Goal: Task Accomplishment & Management: Manage account settings

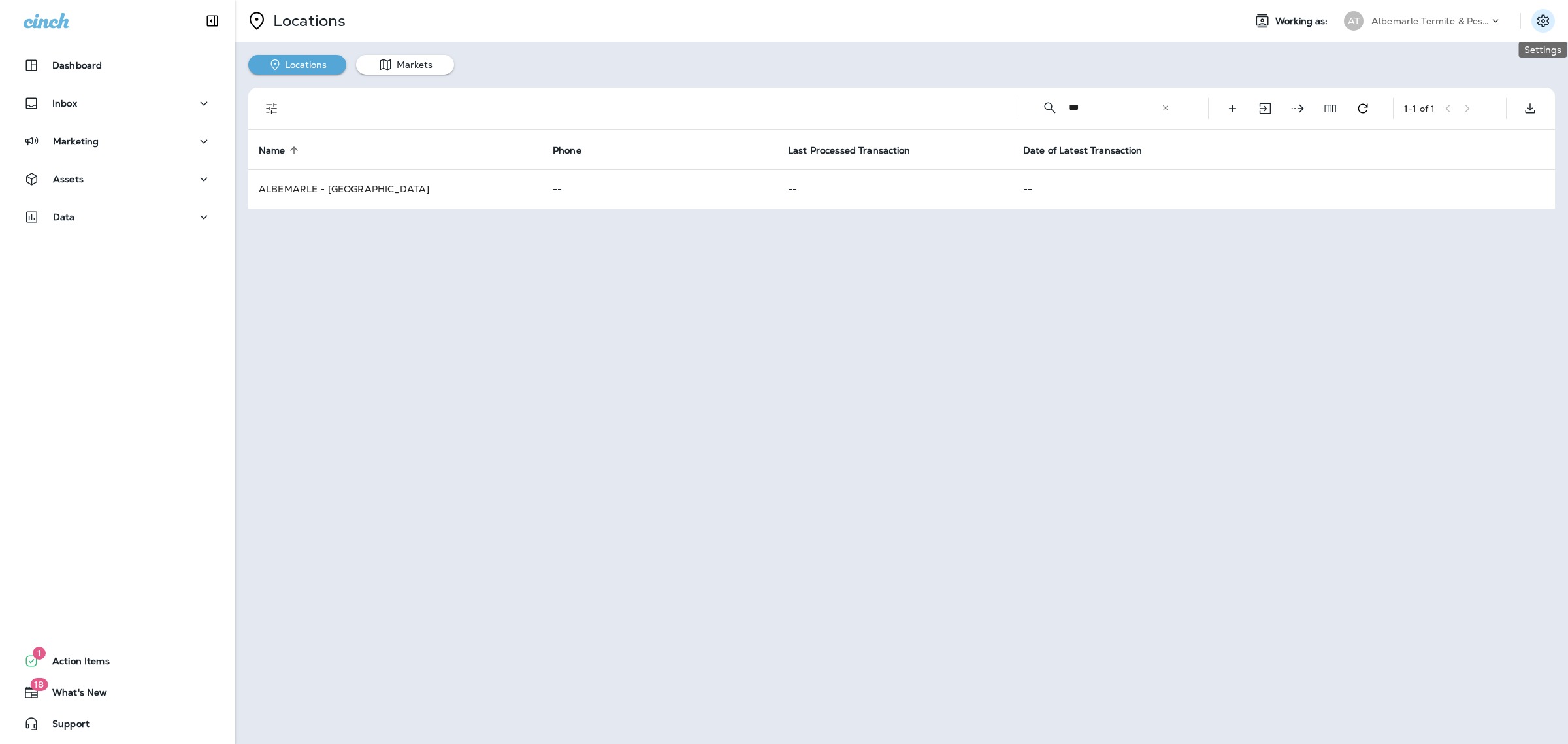
click at [1546, 25] on icon "Settings" at bounding box center [1543, 20] width 12 height 13
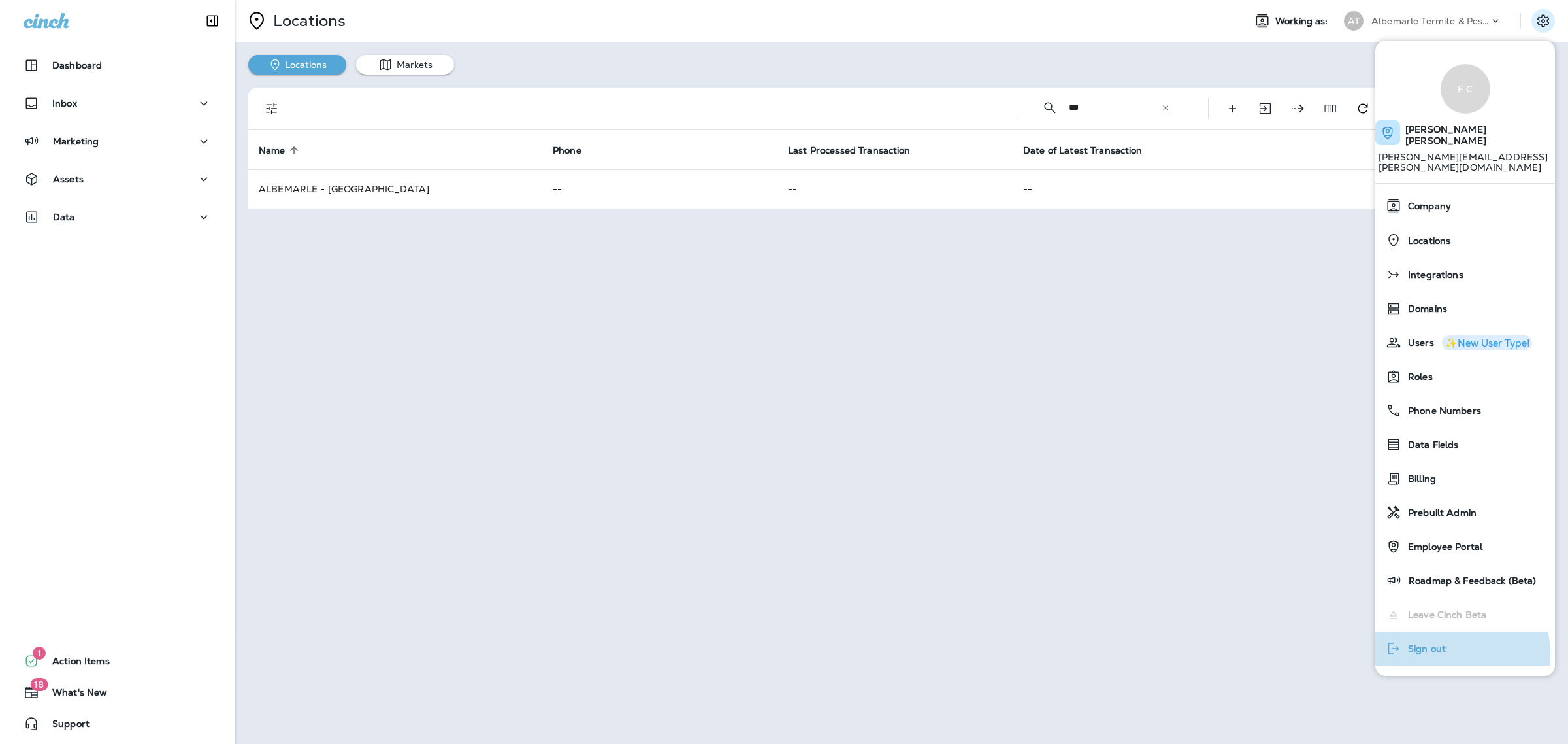
click at [1451, 632] on button "Sign out" at bounding box center [1465, 649] width 180 height 34
click at [1427, 643] on span "Sign out" at bounding box center [1424, 648] width 45 height 11
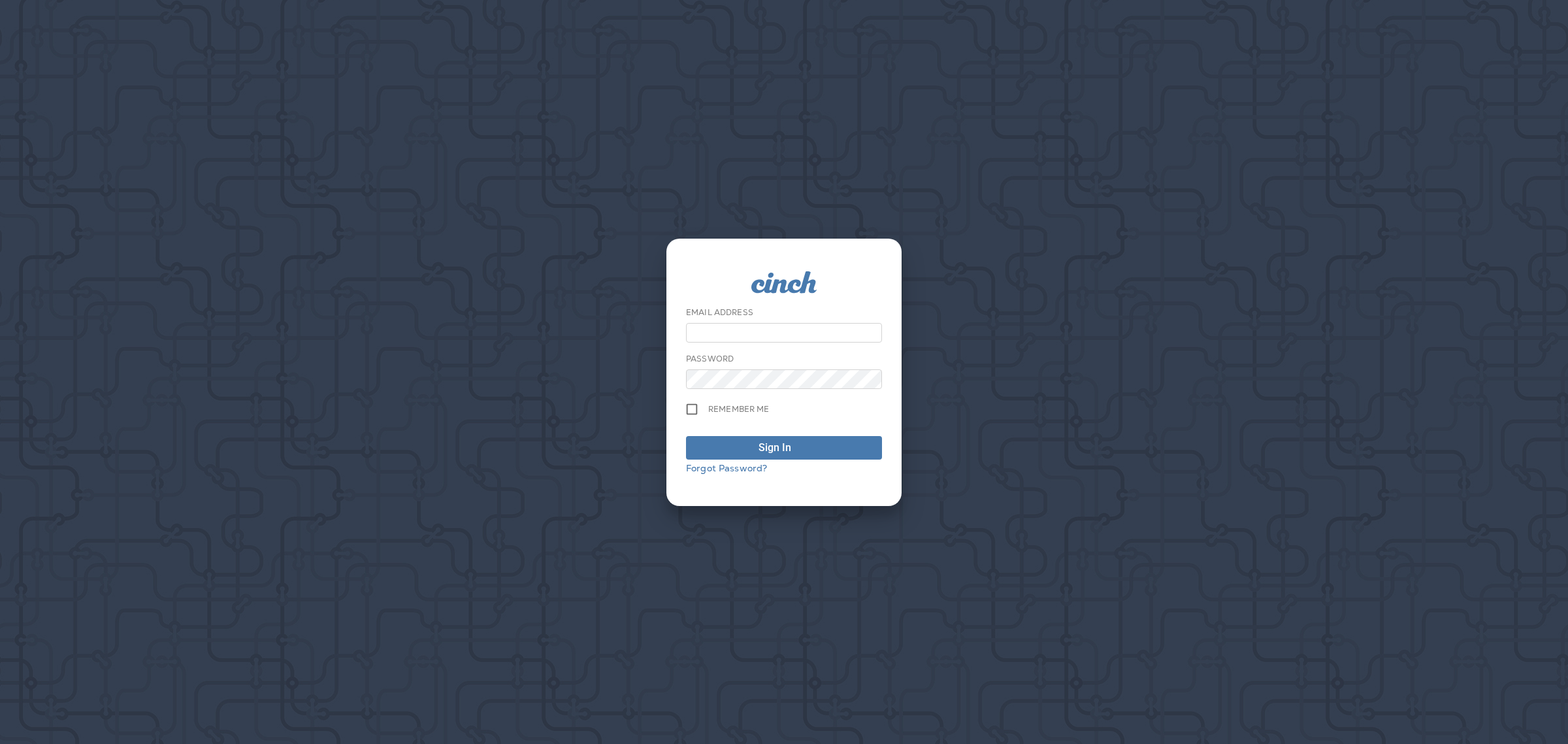
drag, startPoint x: 994, startPoint y: 309, endPoint x: 942, endPoint y: 309, distance: 52.0
click at [994, 309] on div "Email Address Password Remember me Sign In Forgot Password?" at bounding box center [784, 372] width 1568 height 744
click at [739, 321] on div "Email Address" at bounding box center [784, 324] width 196 height 36
click at [739, 331] on input "email" at bounding box center [784, 333] width 196 height 19
drag, startPoint x: 1030, startPoint y: 371, endPoint x: 1021, endPoint y: 368, distance: 9.5
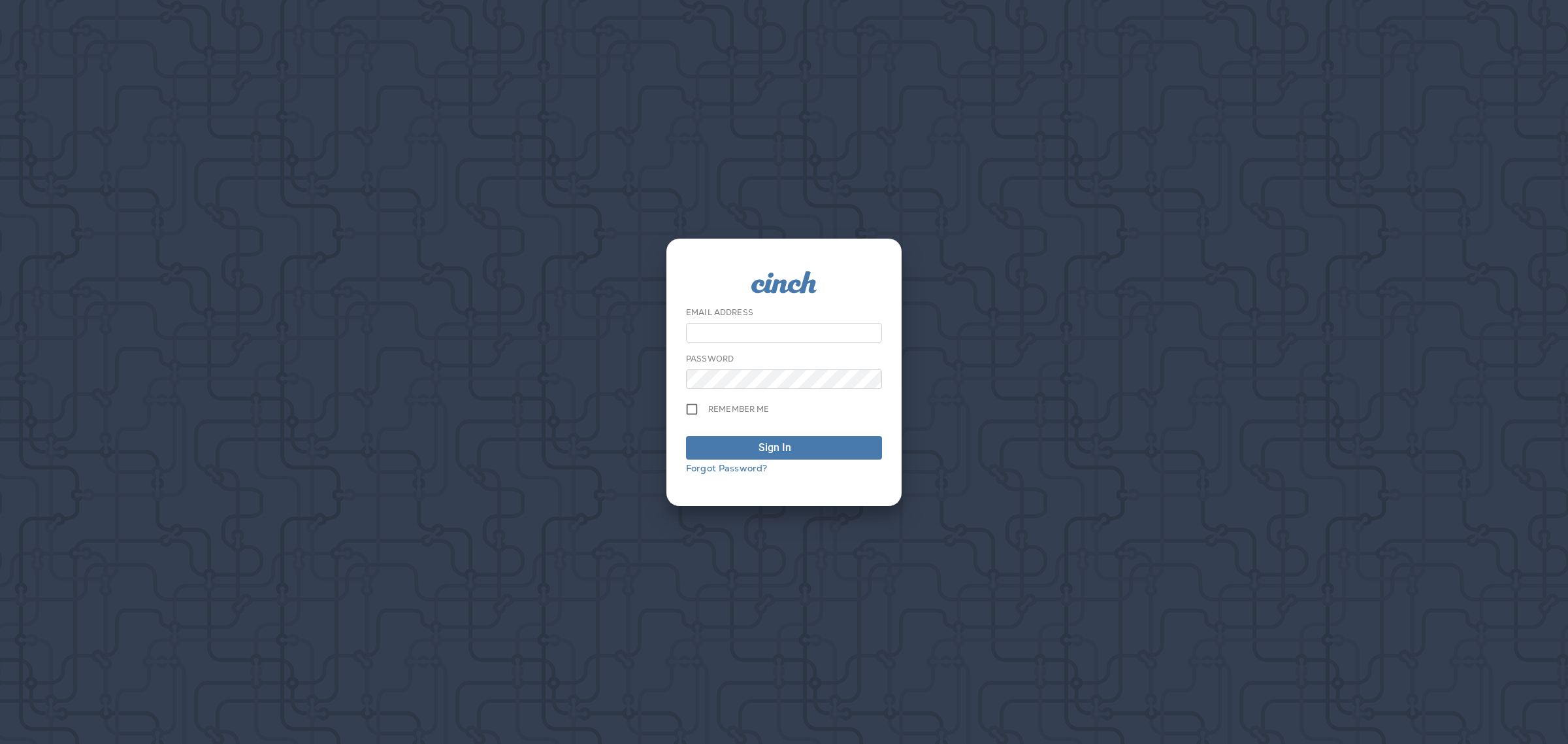
click at [1030, 371] on div "Email Address Password Remember me Sign In Forgot Password?" at bounding box center [784, 372] width 1568 height 744
click at [739, 321] on div "Email Address" at bounding box center [784, 324] width 196 height 36
click at [739, 325] on input "email" at bounding box center [784, 333] width 196 height 19
type input "**********"
click at [686, 436] on button "Sign In" at bounding box center [784, 448] width 196 height 24
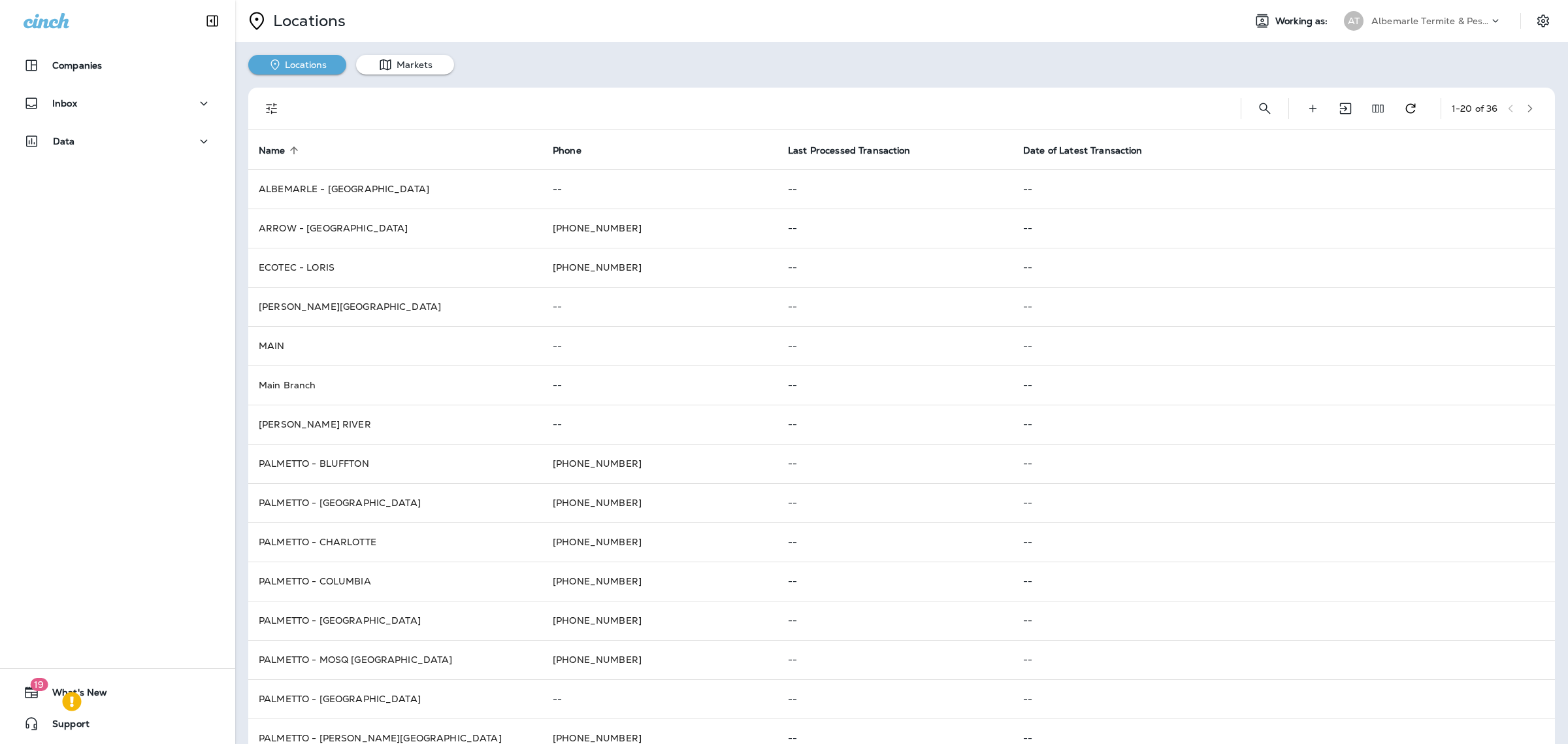
click at [75, 702] on use at bounding box center [71, 700] width 19 height 19
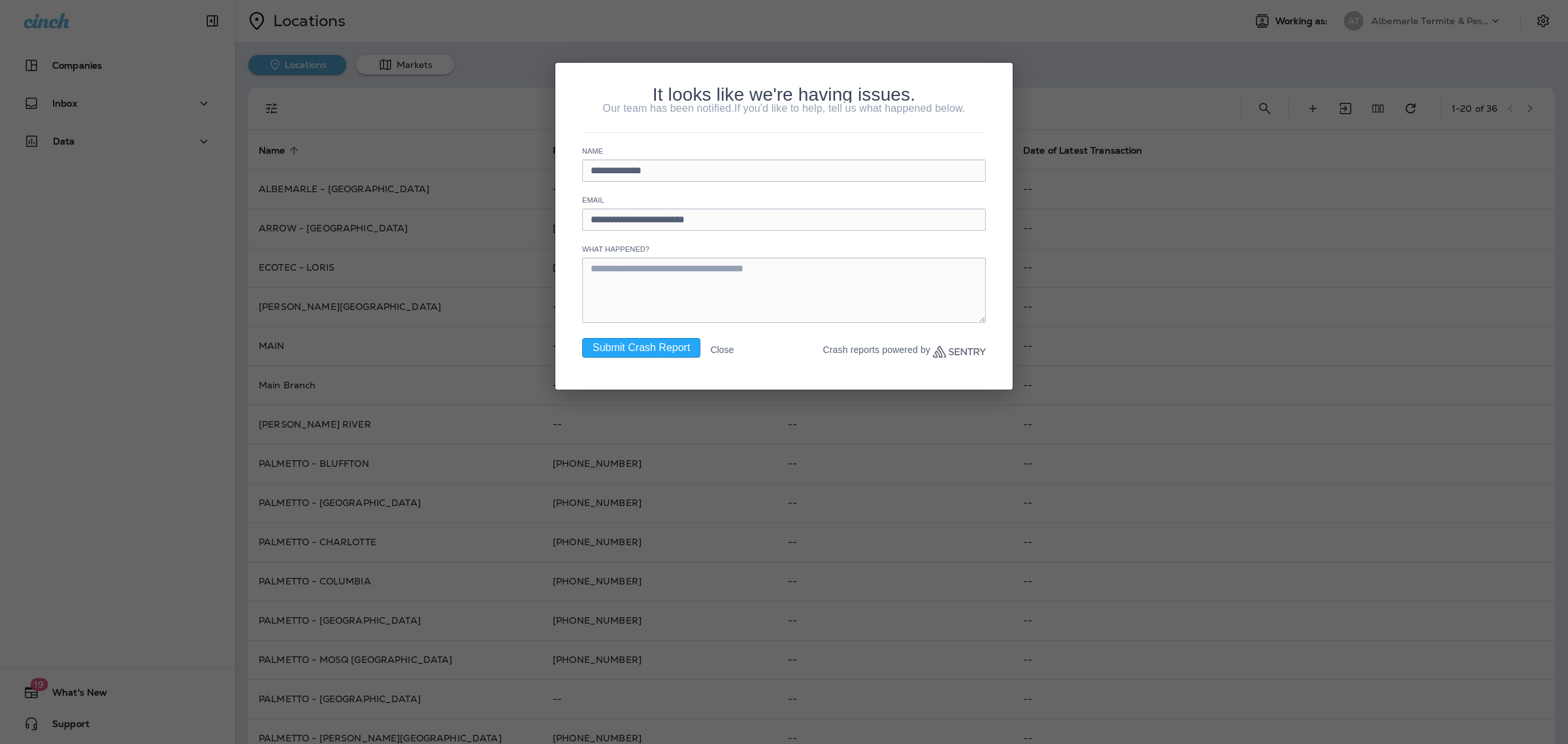
click at [725, 356] on button "Close" at bounding box center [722, 350] width 24 height 24
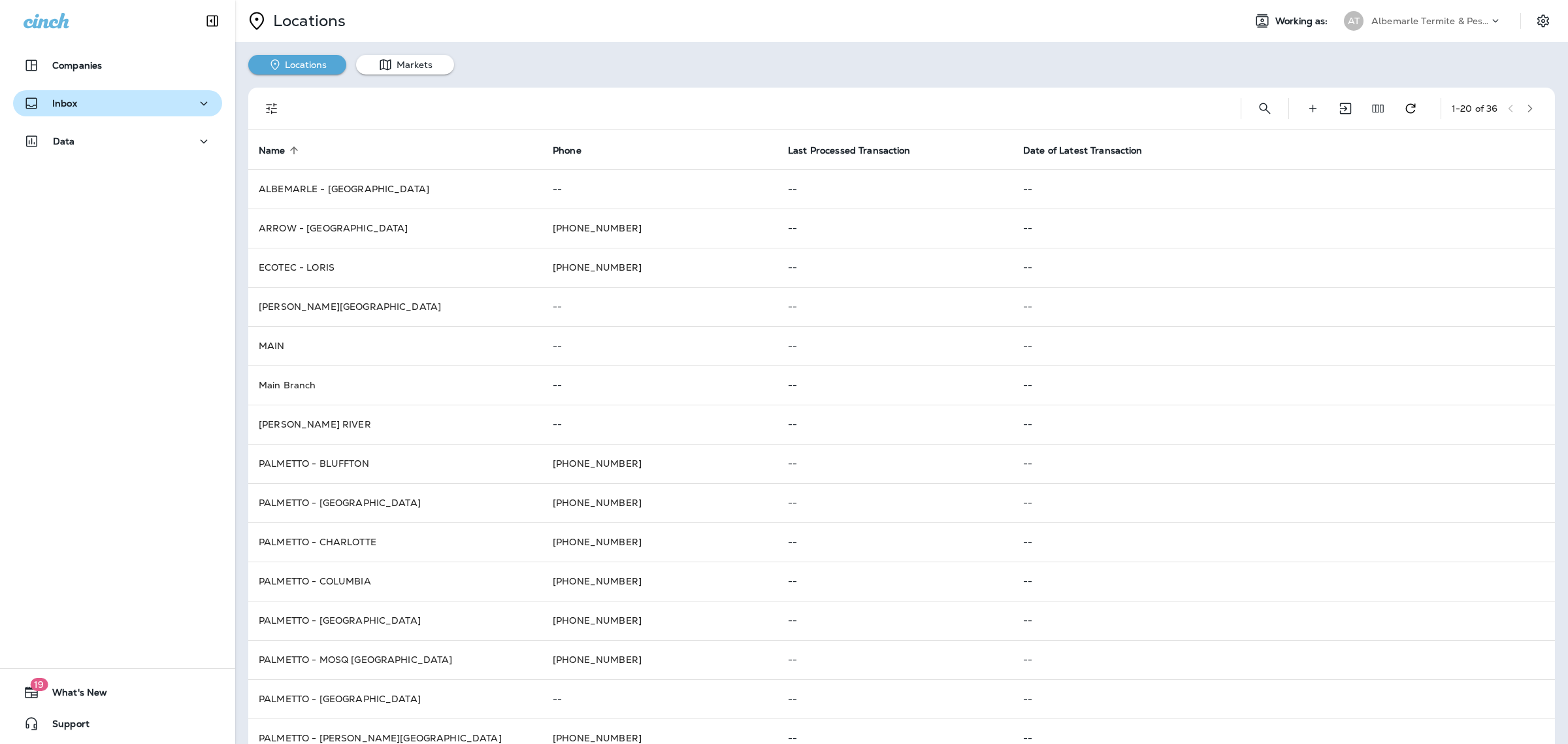
click at [60, 100] on p "Inbox" at bounding box center [64, 103] width 25 height 10
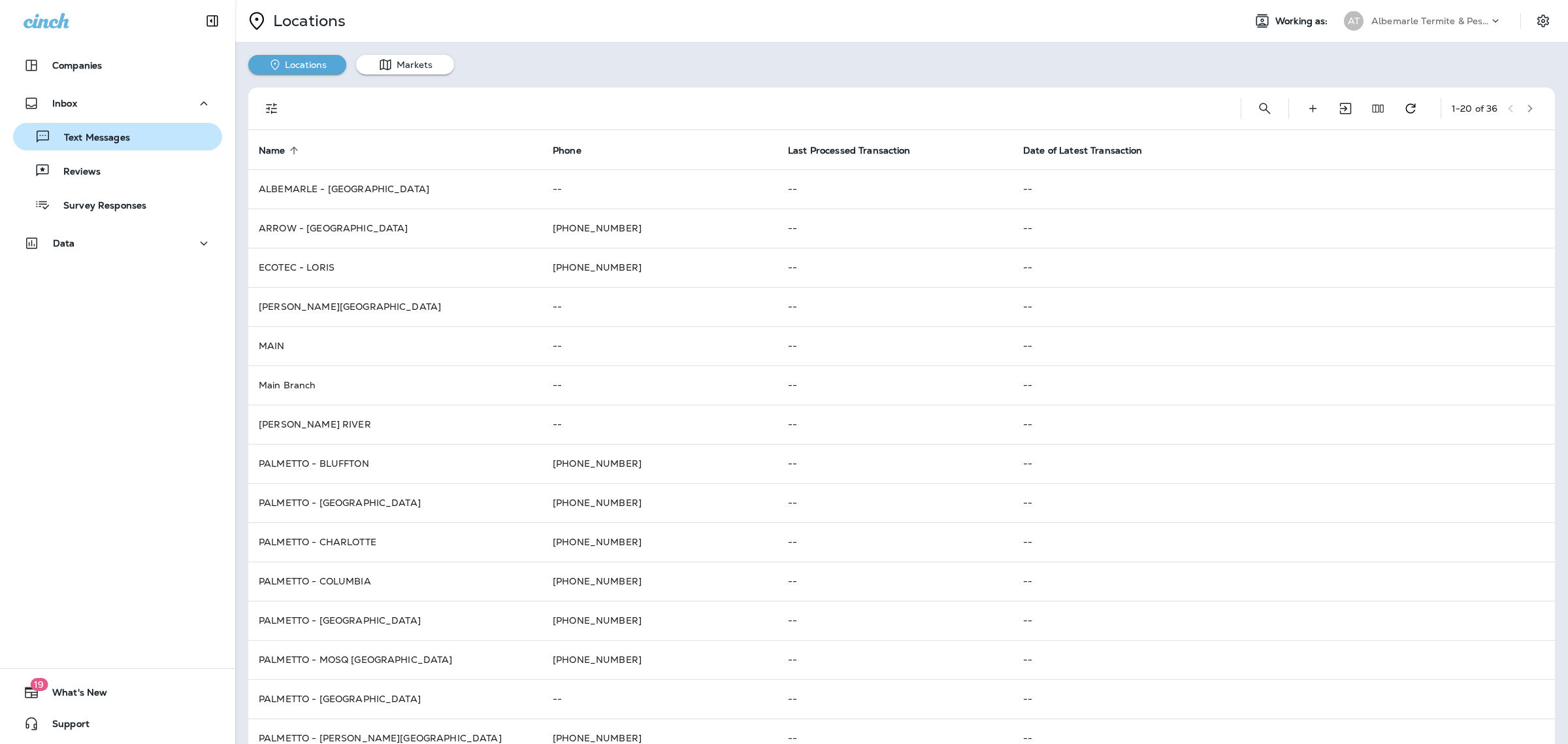
click at [82, 148] on button "Text Messages" at bounding box center [118, 136] width 209 height 28
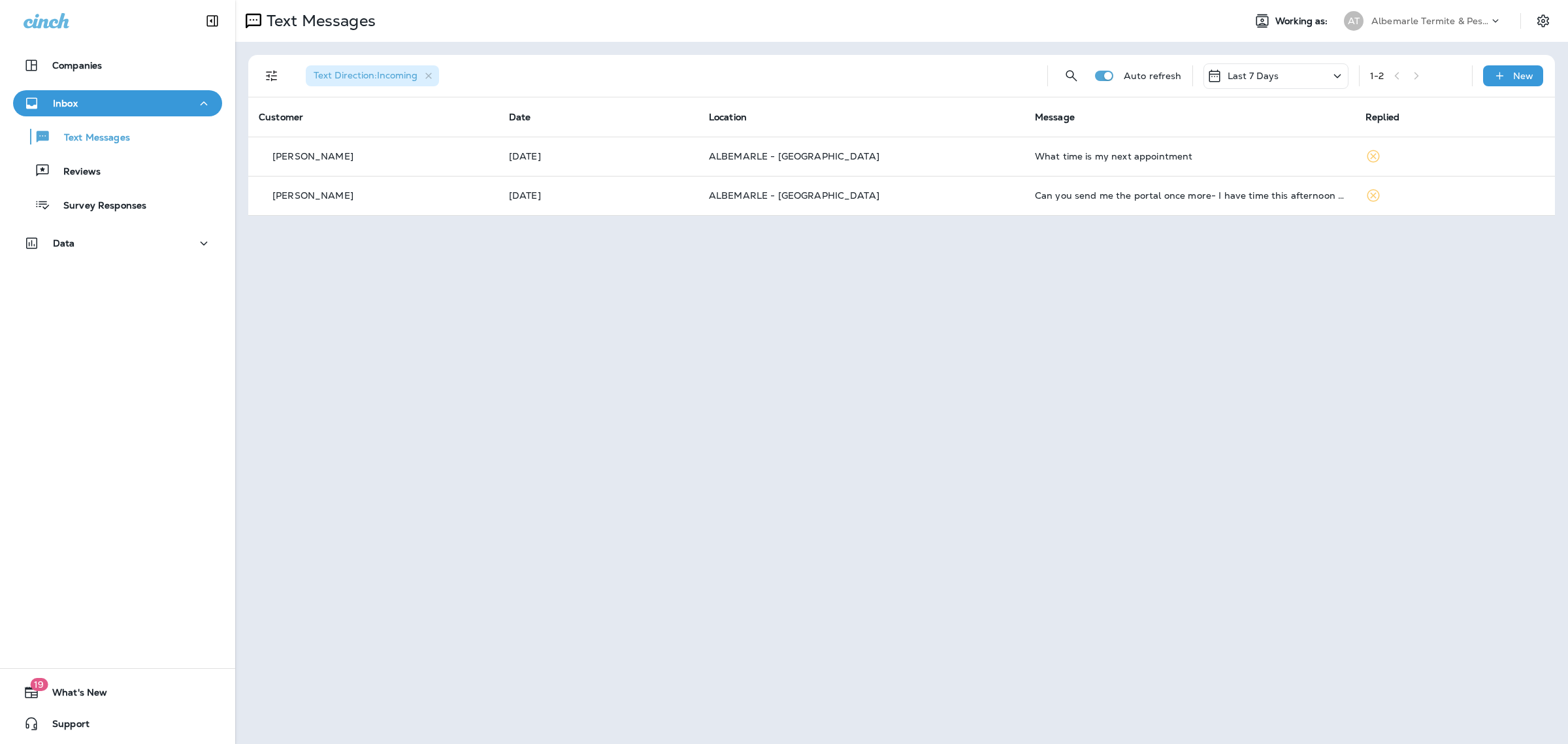
click at [1428, 19] on p "Albemarle Termite & Pest Control" at bounding box center [1430, 21] width 118 height 10
type input "*"
click at [1366, 275] on div "Text Messages Working as: AT Albemarle Termite & Pest Control Text Direction : …" at bounding box center [902, 372] width 1333 height 744
click at [1551, 15] on icon "Settings" at bounding box center [1543, 21] width 16 height 16
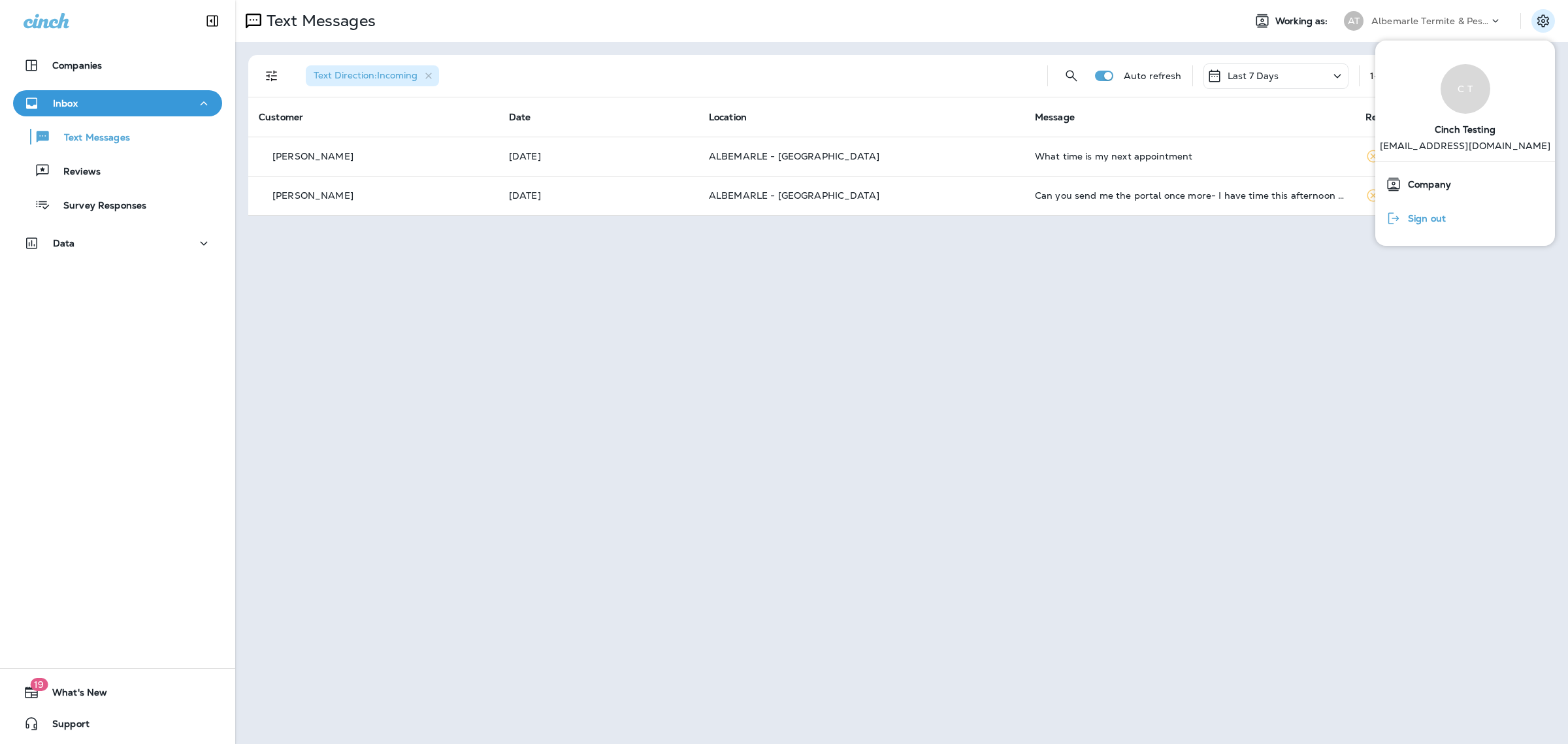
click at [1450, 224] on div "Sign out" at bounding box center [1416, 218] width 71 height 26
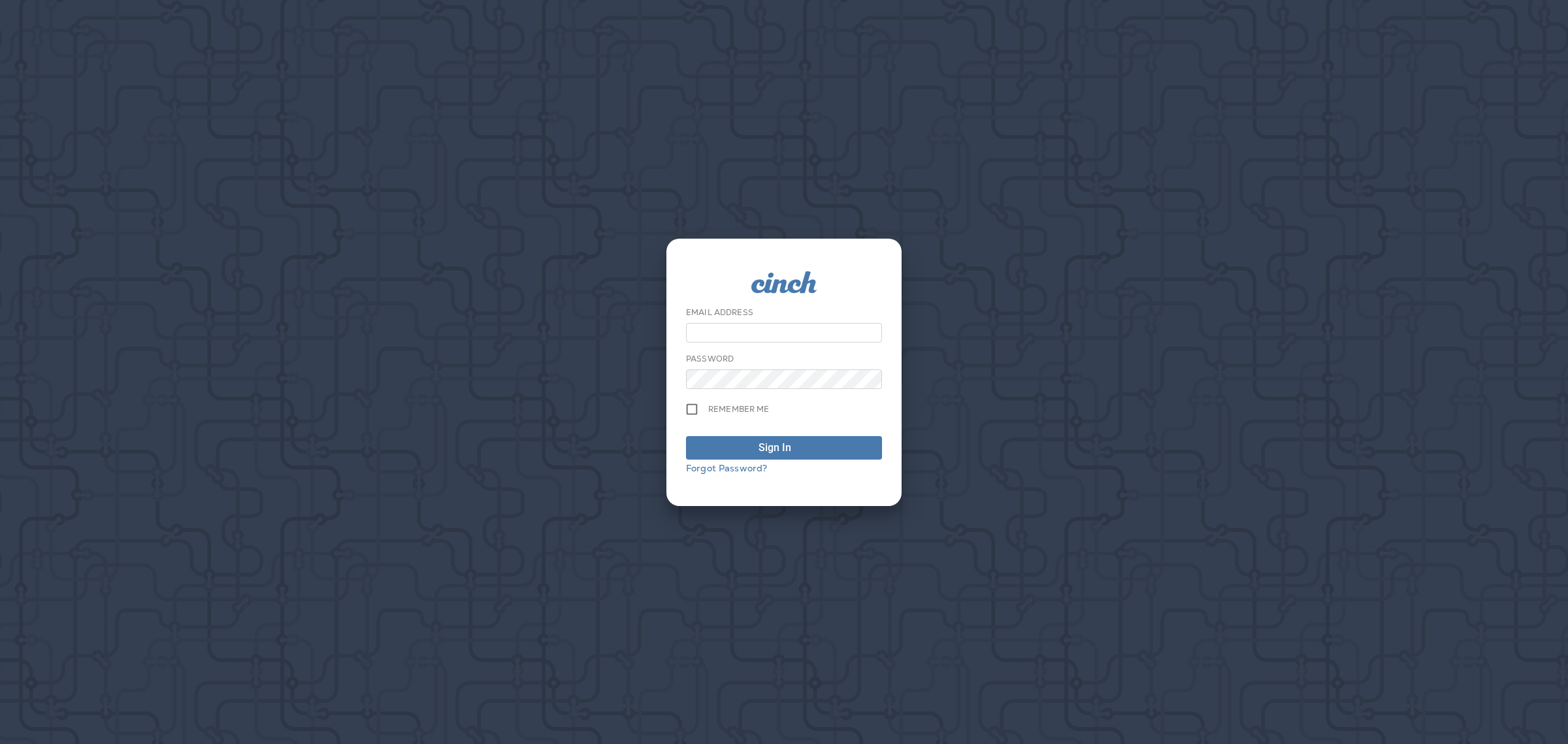
type input "**********"
click at [817, 444] on span "Sign In" at bounding box center [784, 447] width 181 height 16
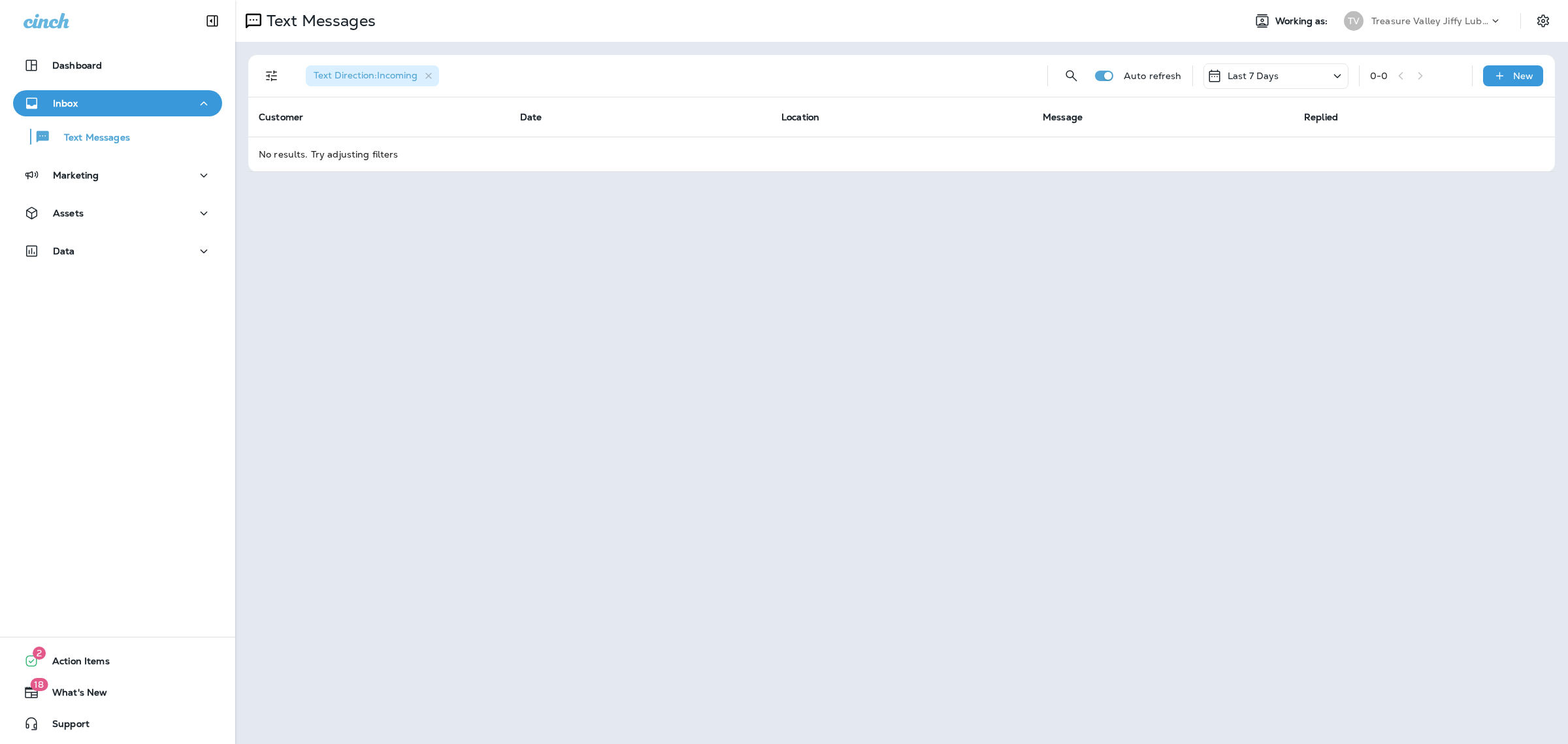
drag, startPoint x: 573, startPoint y: 451, endPoint x: 224, endPoint y: 670, distance: 412.0
click at [573, 451] on div "Text Messages Working as: TV Treasure Valley Jiffy Lube Group Text Direction : …" at bounding box center [902, 372] width 1333 height 744
click at [121, 720] on button "Support" at bounding box center [118, 723] width 209 height 26
click at [1423, 19] on p "Treasure Valley Jiffy Lube Group" at bounding box center [1430, 21] width 118 height 10
type input "******"
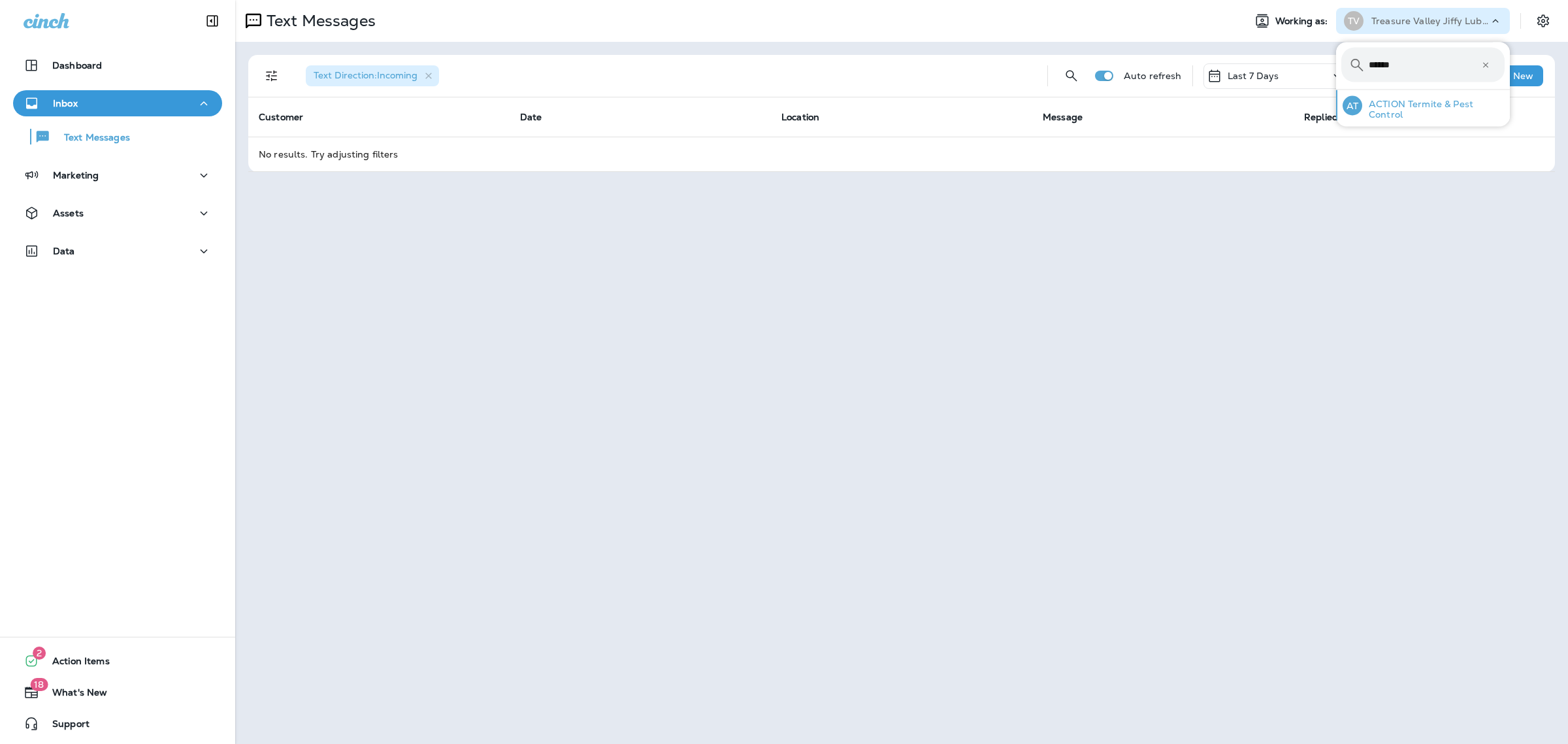
click at [1412, 106] on p "ACTION Termite & Pest Control" at bounding box center [1434, 109] width 143 height 21
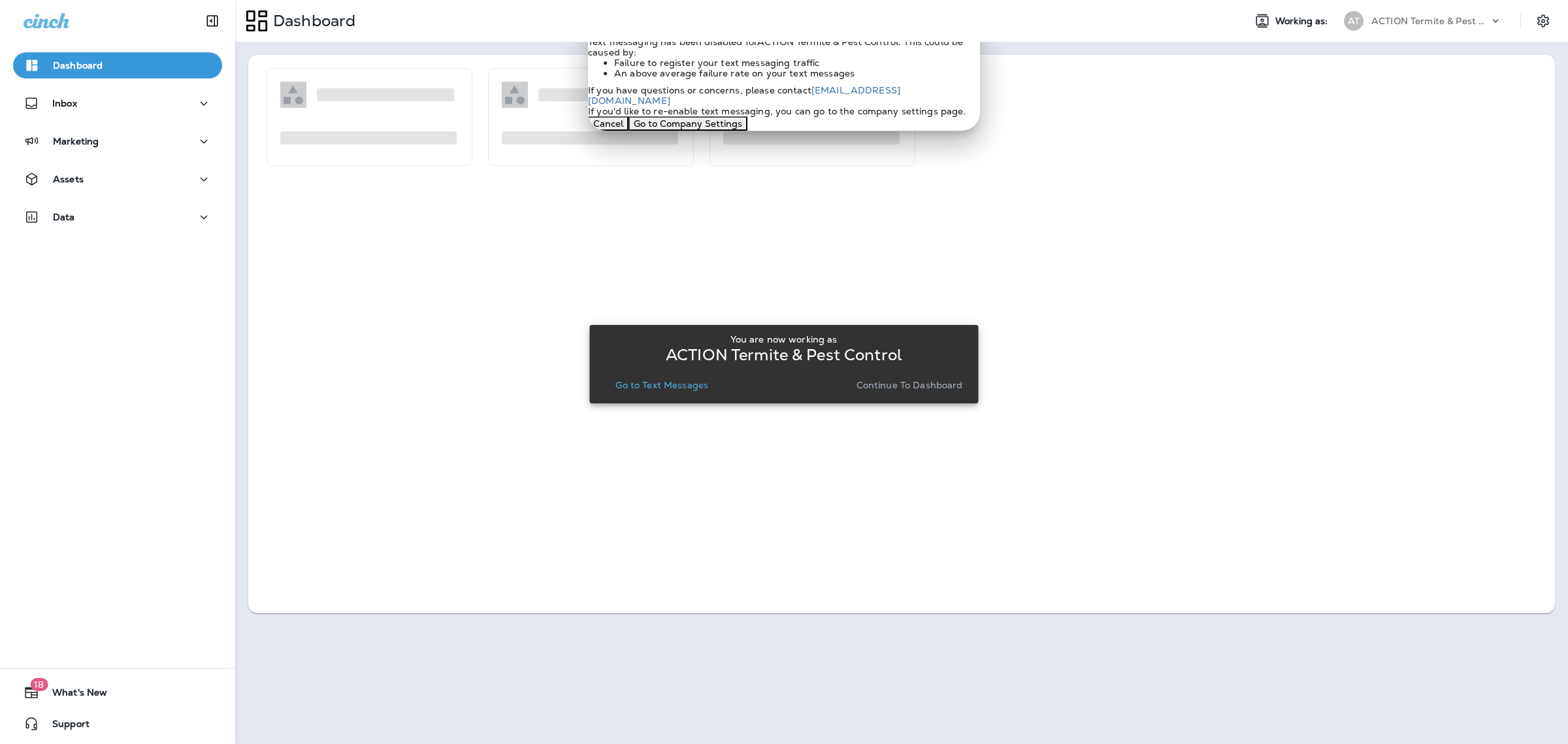
click at [632, 389] on p "Go to Text Messages" at bounding box center [662, 385] width 93 height 10
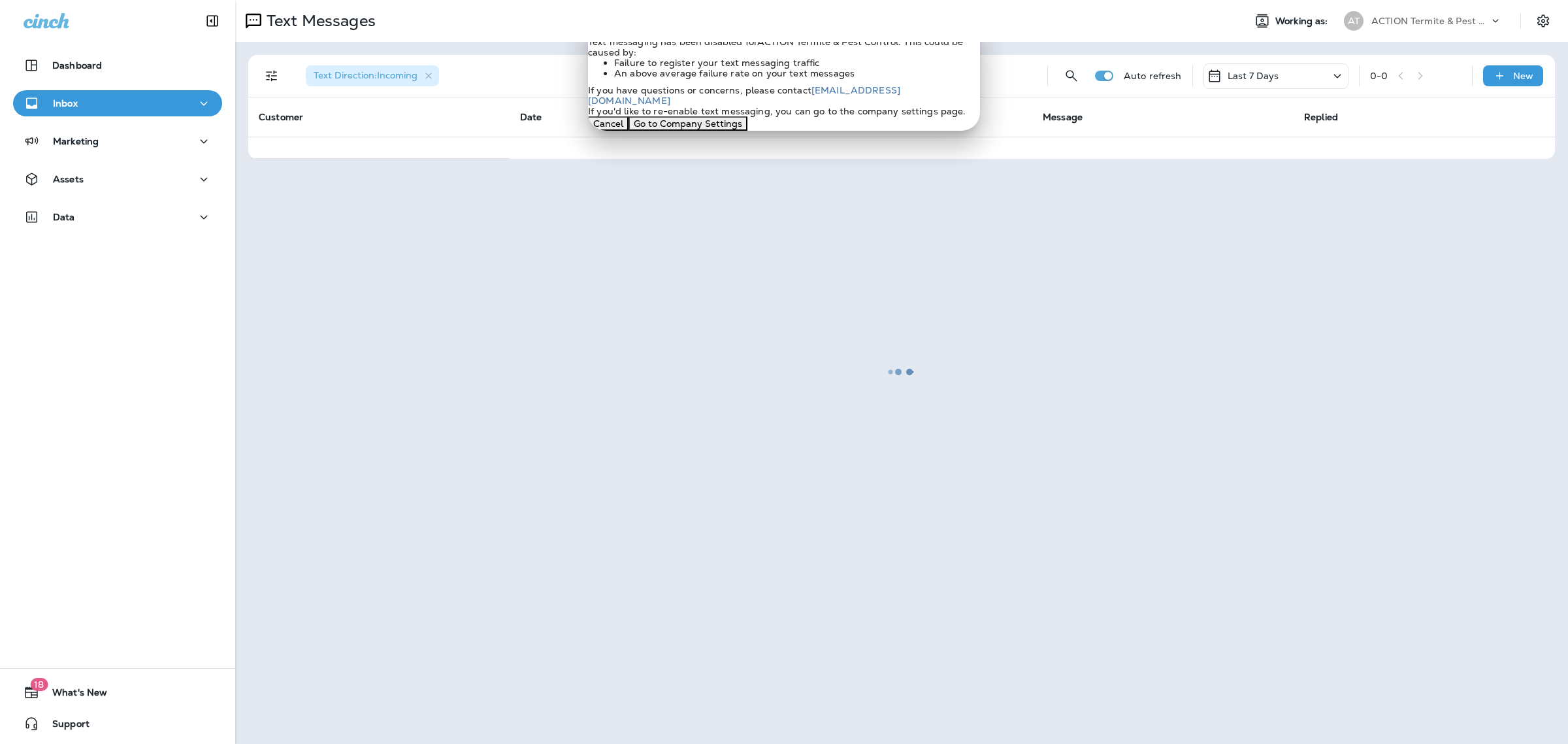
click at [748, 131] on button "Go to Company Settings" at bounding box center [688, 123] width 119 height 14
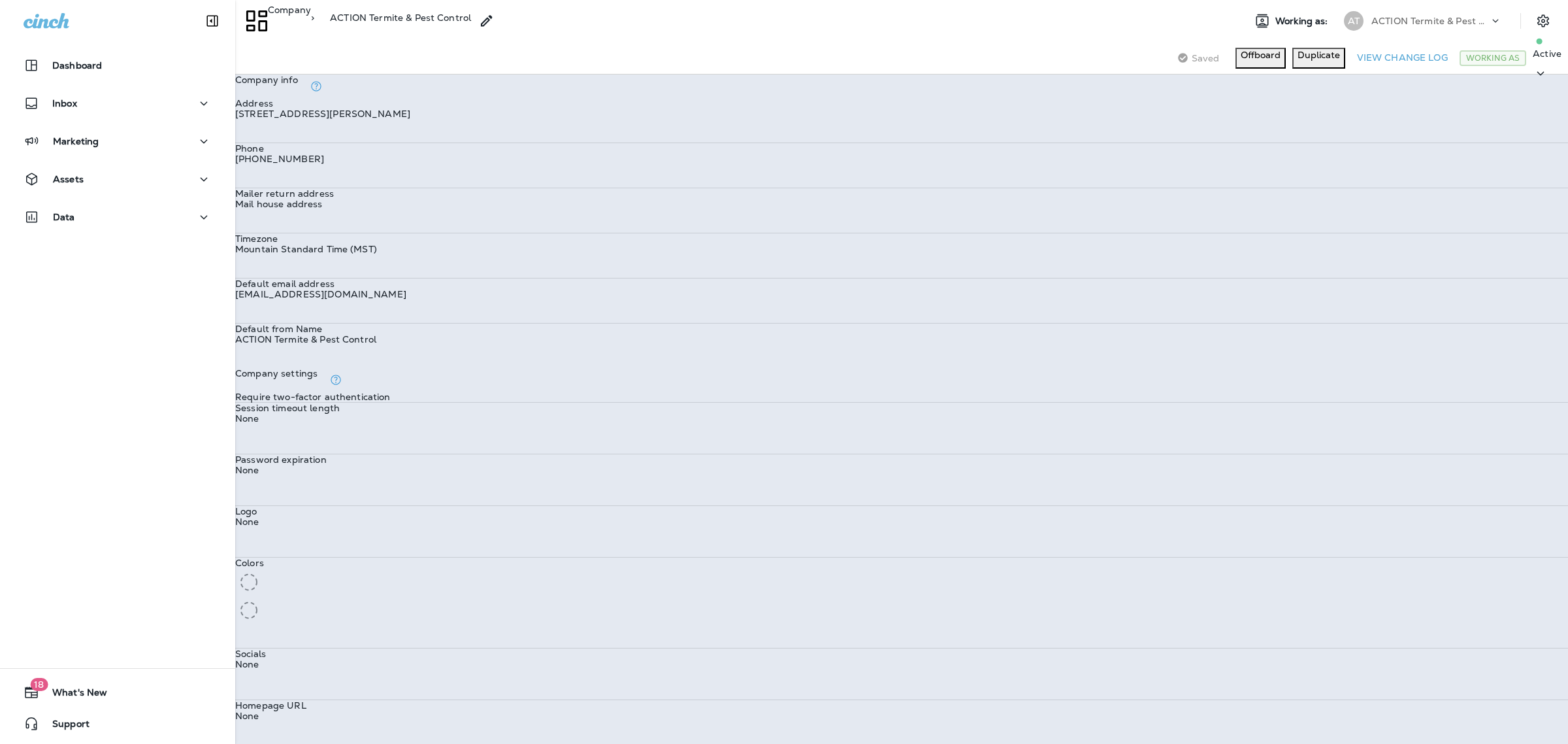
click at [1373, 18] on p "ACTION Termite & Pest Control" at bounding box center [1430, 21] width 118 height 10
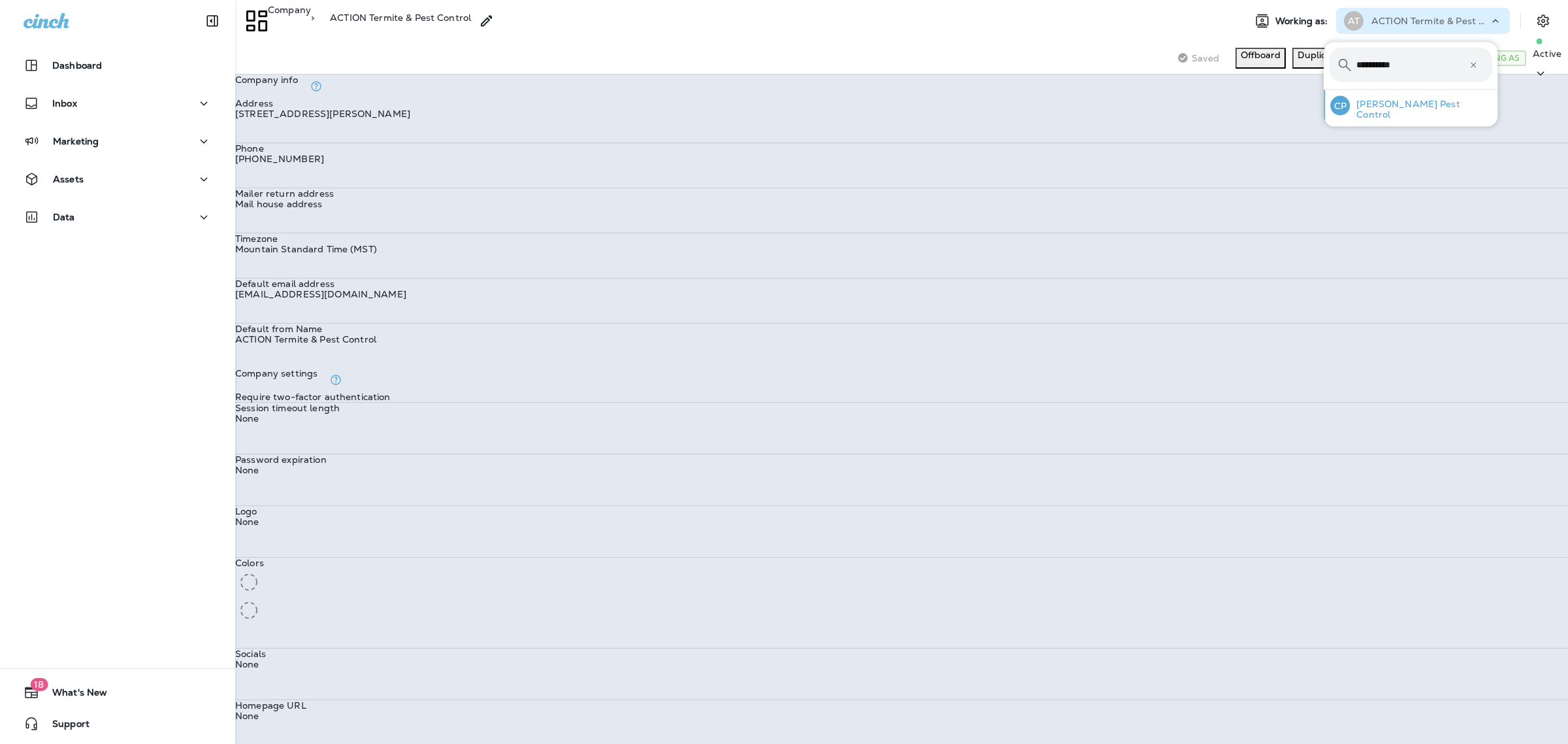
type input "**********"
click at [1374, 100] on div "[PERSON_NAME] Pest Control" at bounding box center [1412, 106] width 173 height 31
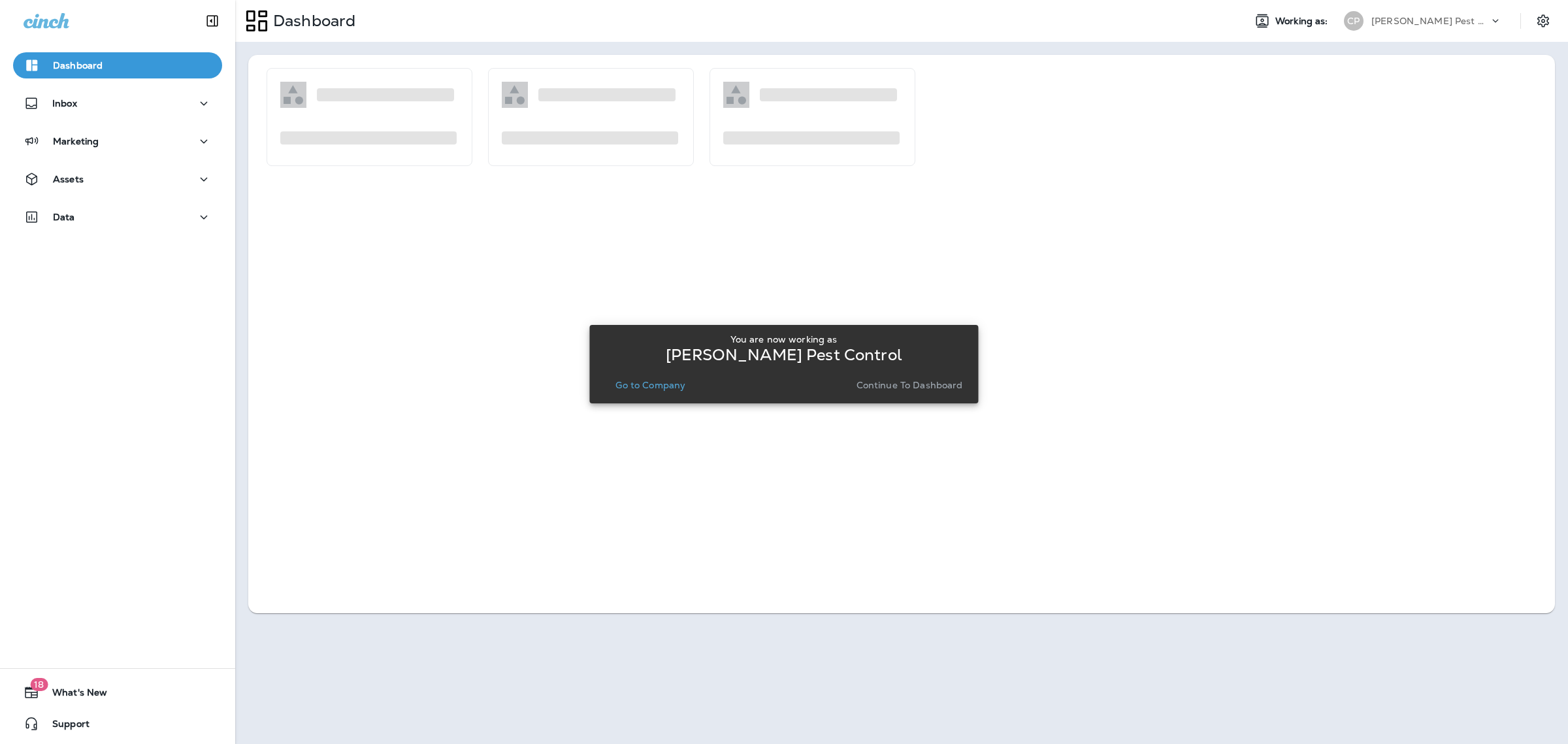
click at [680, 389] on p "Go to Company" at bounding box center [651, 385] width 70 height 10
